Goal: Check status: Check status

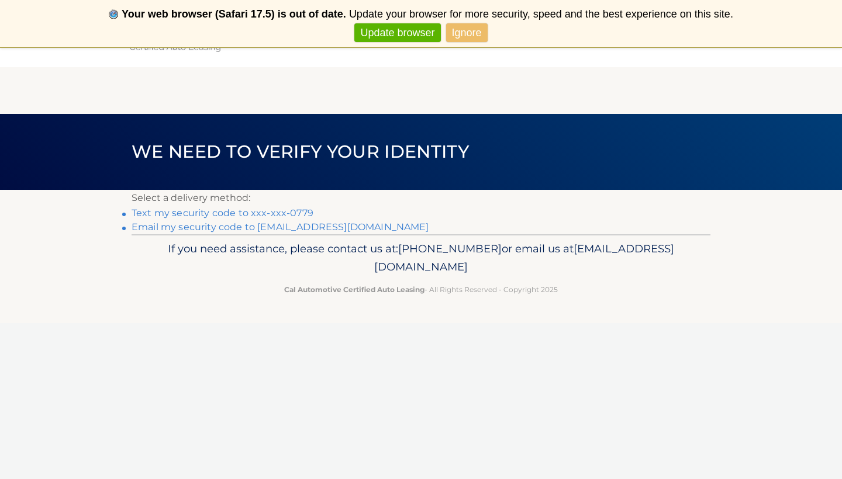
click at [199, 212] on link "Text my security code to xxx-xxx-0779" at bounding box center [222, 212] width 182 height 11
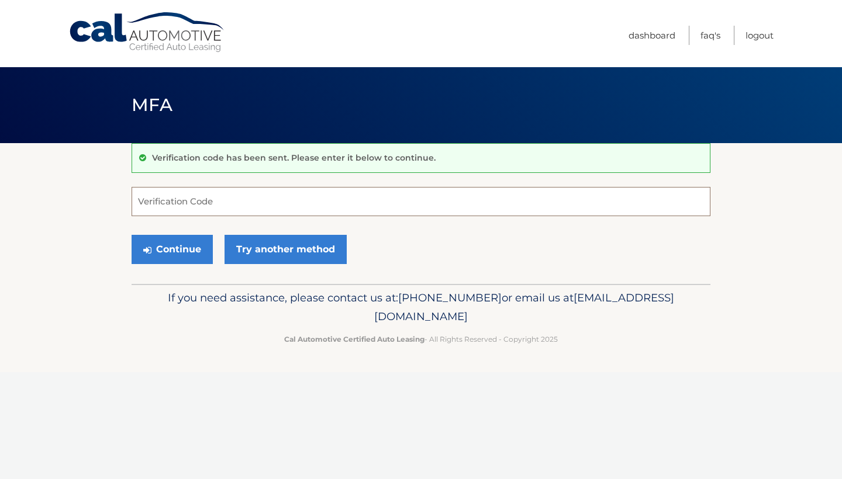
click at [196, 198] on input "Verification Code" at bounding box center [420, 201] width 579 height 29
type input "877921"
click at [181, 247] on button "Continue" at bounding box center [171, 249] width 81 height 29
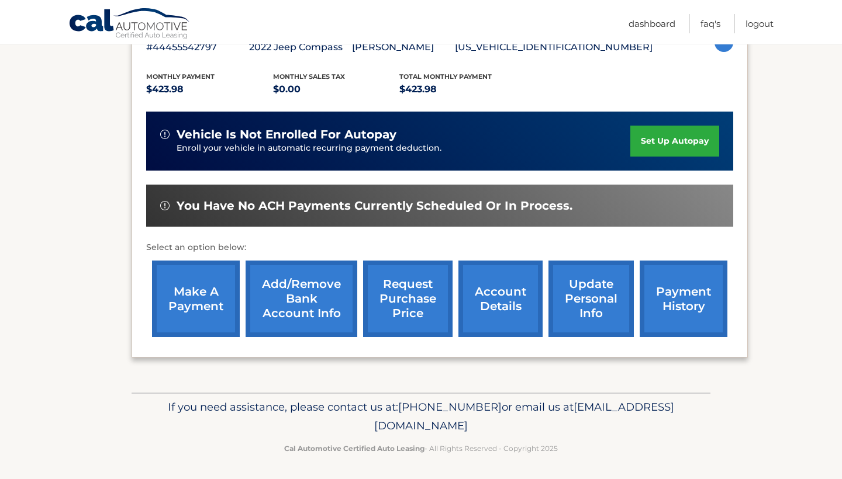
scroll to position [226, 0]
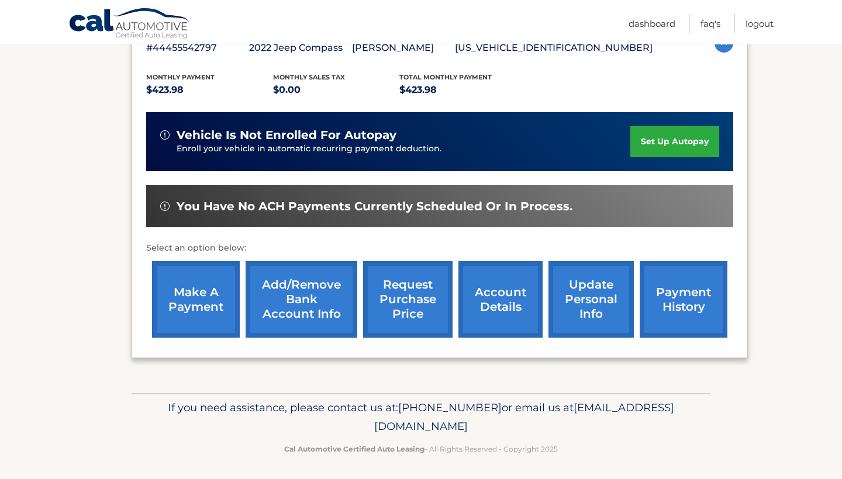
click at [417, 315] on link "request purchase price" at bounding box center [407, 299] width 89 height 77
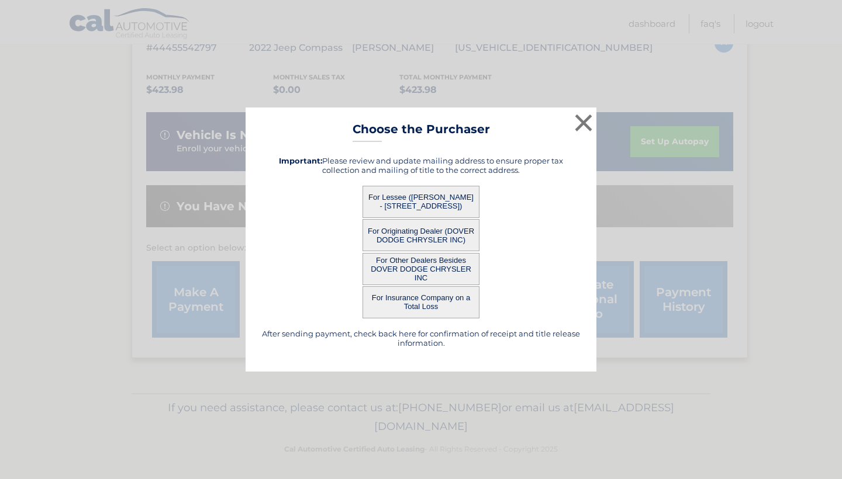
click at [393, 194] on button "For Lessee ([PERSON_NAME] - [STREET_ADDRESS])" at bounding box center [420, 202] width 117 height 32
click at [414, 200] on button "For Lessee (TARA MCCORMICK - 1 WHIPPOORWILL LN, , CAPE MAY, nj 08210)" at bounding box center [420, 202] width 117 height 32
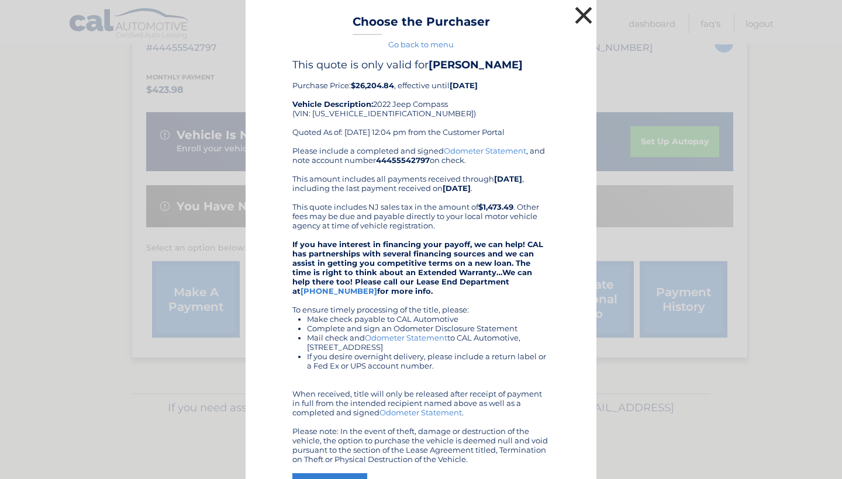
click at [588, 9] on button "×" at bounding box center [583, 15] width 23 height 23
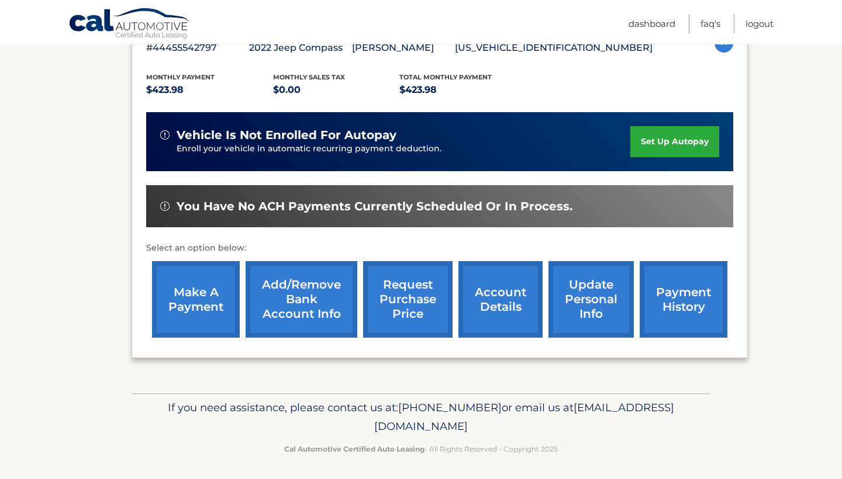
click at [504, 293] on link "account details" at bounding box center [500, 299] width 84 height 77
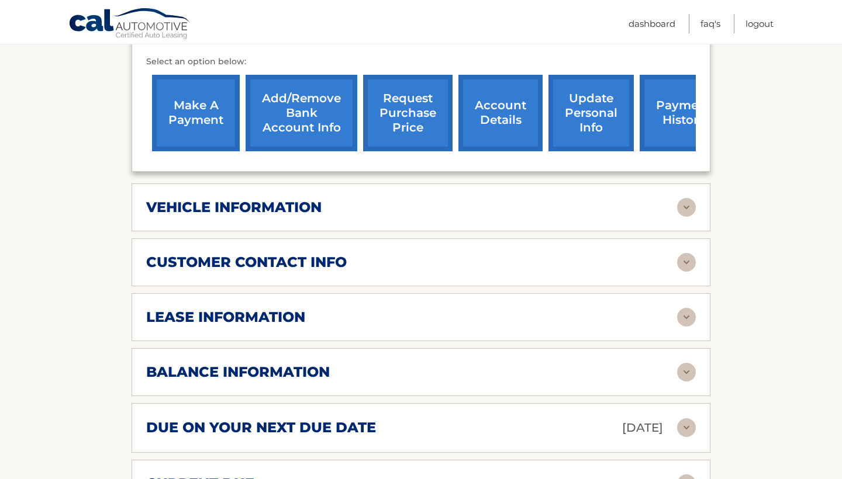
scroll to position [448, 0]
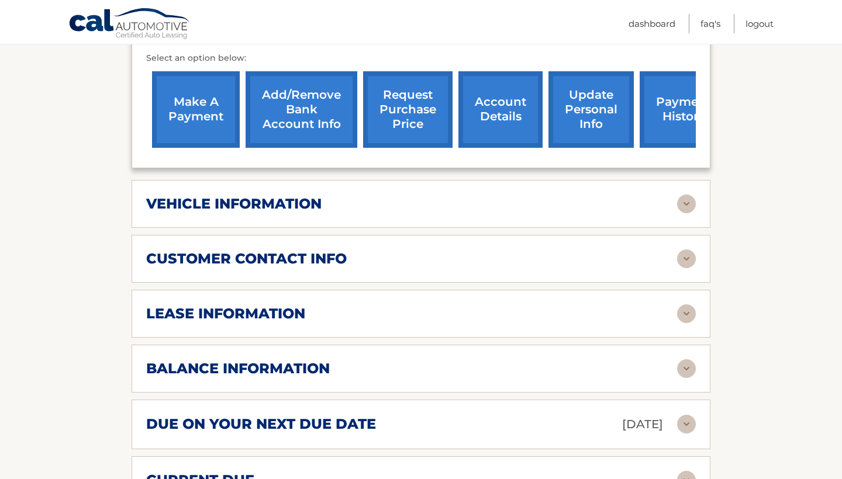
click at [682, 304] on img at bounding box center [686, 313] width 19 height 19
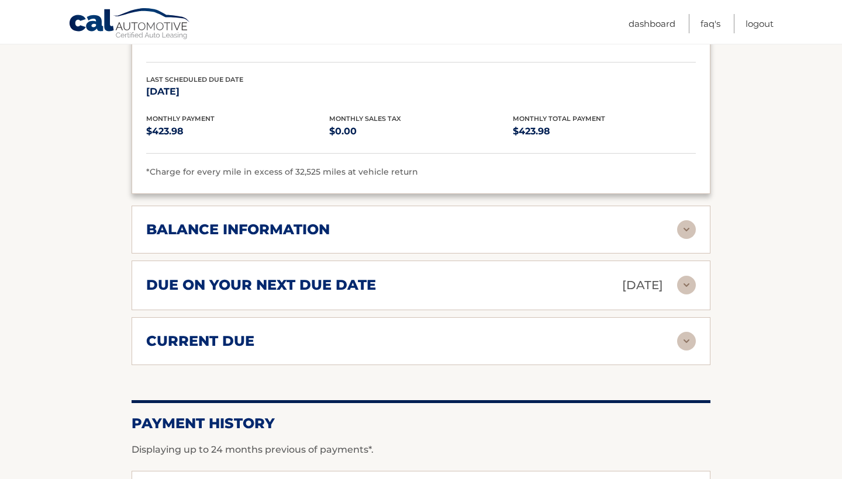
scroll to position [815, 0]
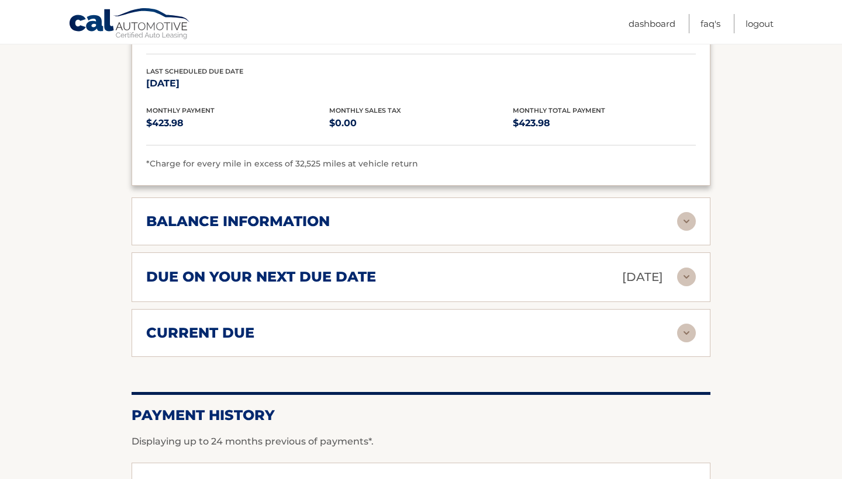
click at [688, 212] on img at bounding box center [686, 221] width 19 height 19
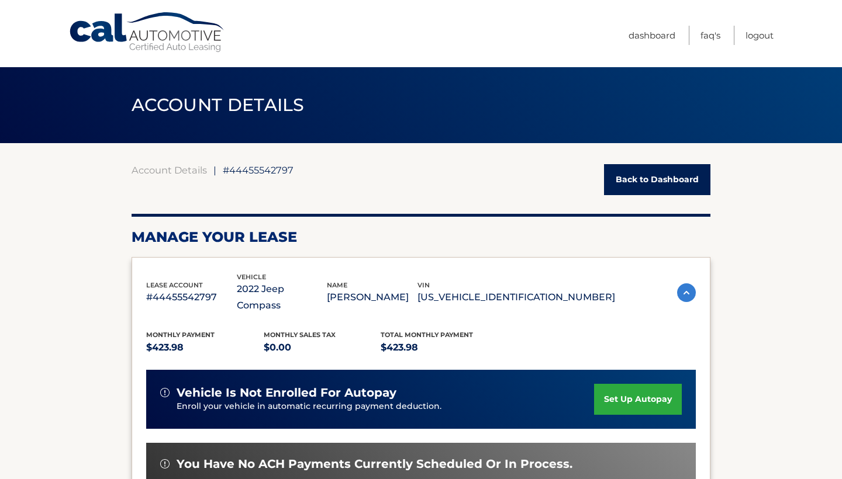
scroll to position [0, 0]
